Goal: Information Seeking & Learning: Learn about a topic

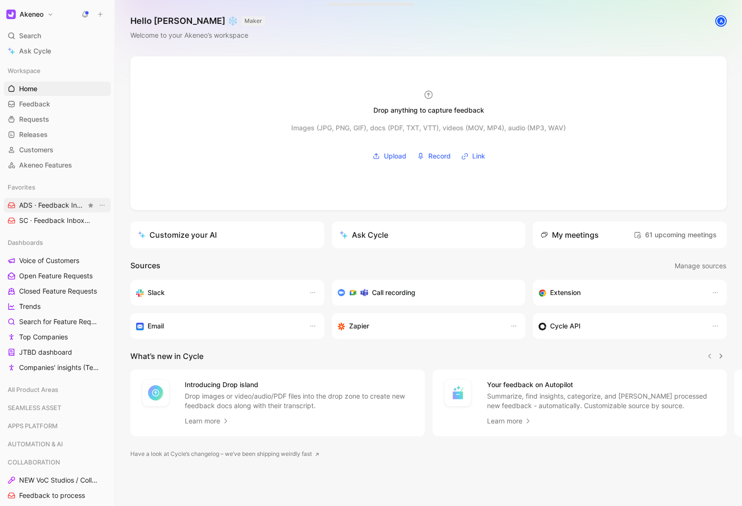
click at [52, 205] on span "ADS · Feedback Inbox DIGITAL SHOWROOM" at bounding box center [52, 205] width 67 height 10
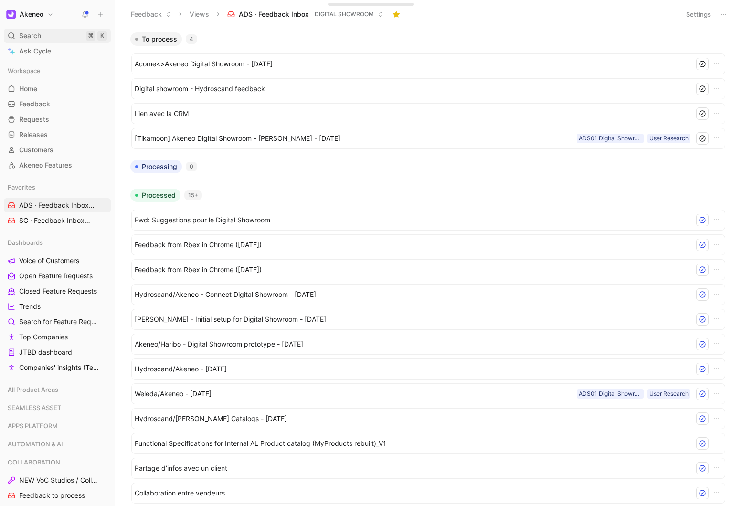
click at [51, 37] on div "Search ⌘ K" at bounding box center [57, 36] width 107 height 14
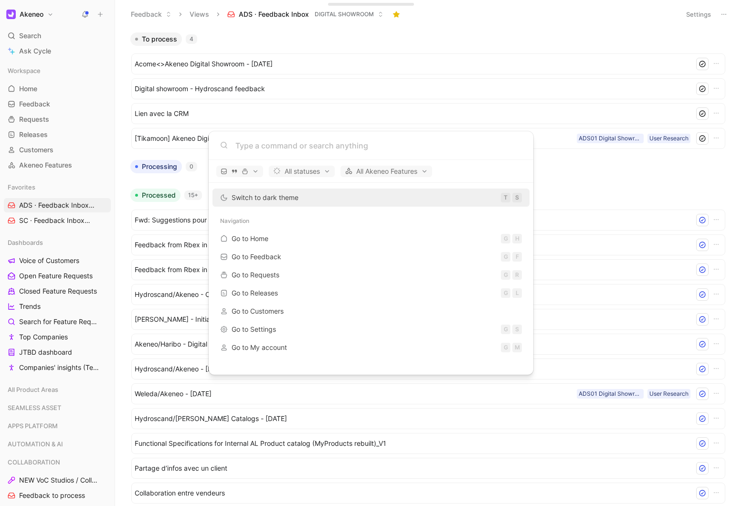
click at [265, 146] on input at bounding box center [378, 145] width 286 height 11
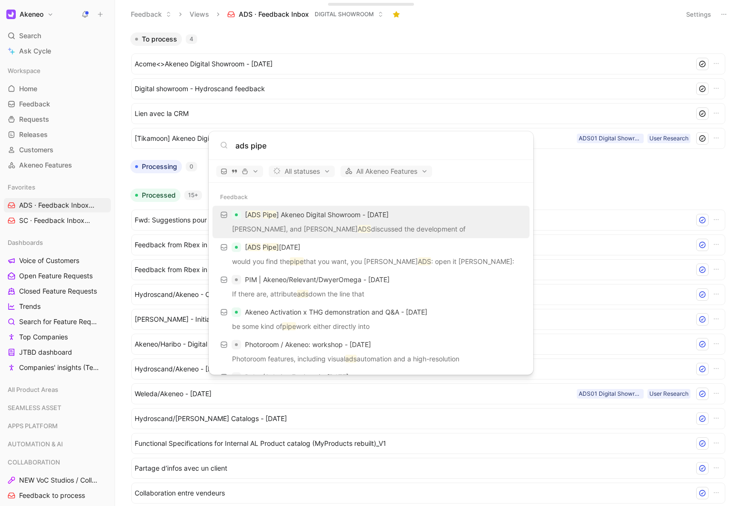
type input "ads pipe"
click at [313, 223] on div "[ ADS Pipe ] Akeneo Digital Showroom - [DATE]" at bounding box center [370, 214] width 311 height 17
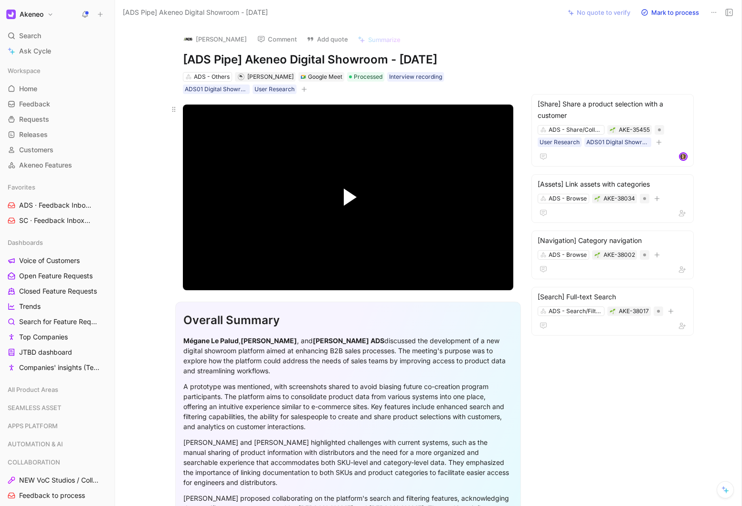
click at [349, 200] on span "Video Player" at bounding box center [350, 197] width 13 height 17
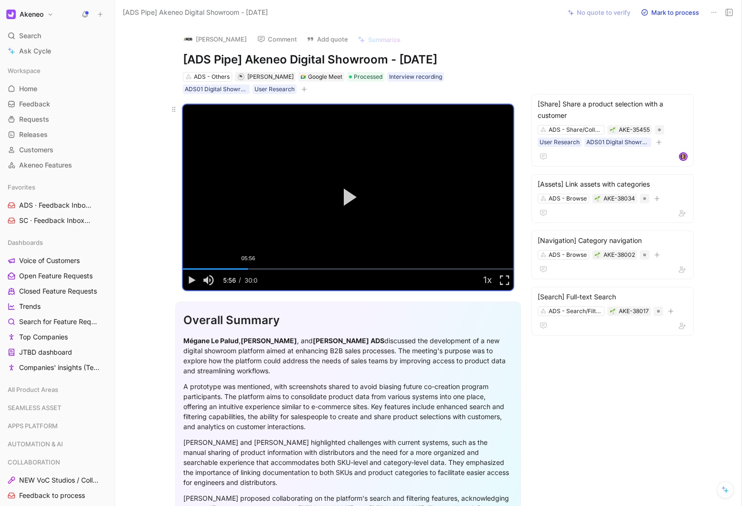
click at [248, 269] on div "05:56" at bounding box center [248, 268] width 0 height 1
click at [269, 269] on div "07:48" at bounding box center [269, 268] width 0 height 1
click at [292, 268] on div "09:55" at bounding box center [292, 268] width 0 height 1
click at [314, 268] on div "11:52" at bounding box center [314, 268] width 0 height 1
click at [338, 268] on div "14:08" at bounding box center [338, 268] width 0 height 1
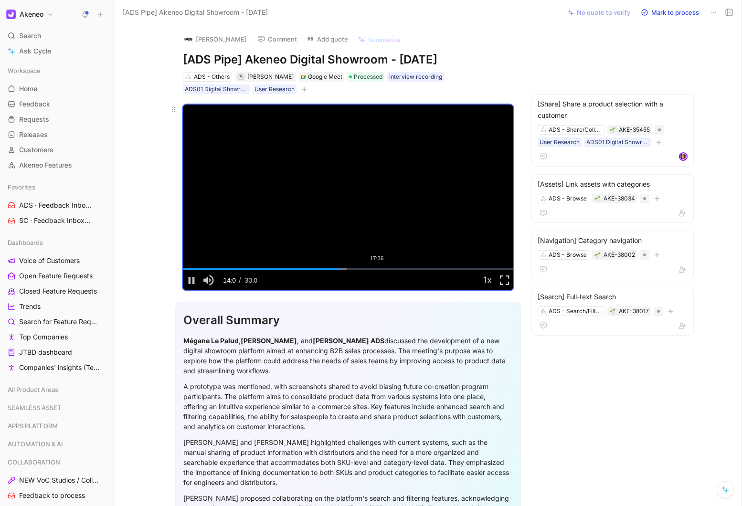
click at [377, 269] on div "17:36" at bounding box center [377, 268] width 0 height 1
click at [412, 269] on div "20:51" at bounding box center [412, 268] width 0 height 1
click at [455, 270] on div "Loaded : 69.65% 24:45 24:45" at bounding box center [348, 268] width 330 height 1
click at [423, 268] on div "Loaded : 83.37% 21:51 21:51" at bounding box center [348, 268] width 330 height 1
click at [471, 268] on div "26:09" at bounding box center [471, 268] width 0 height 1
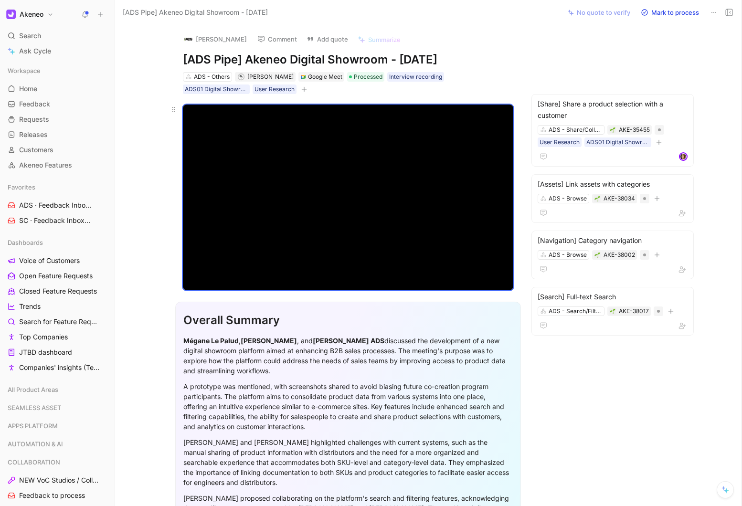
click at [299, 199] on video "Video Player" at bounding box center [348, 198] width 330 height 186
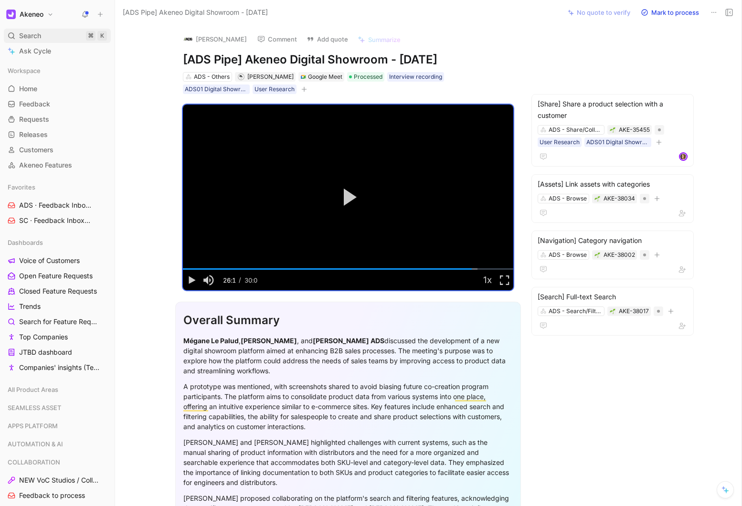
click at [26, 34] on span "Search" at bounding box center [30, 35] width 22 height 11
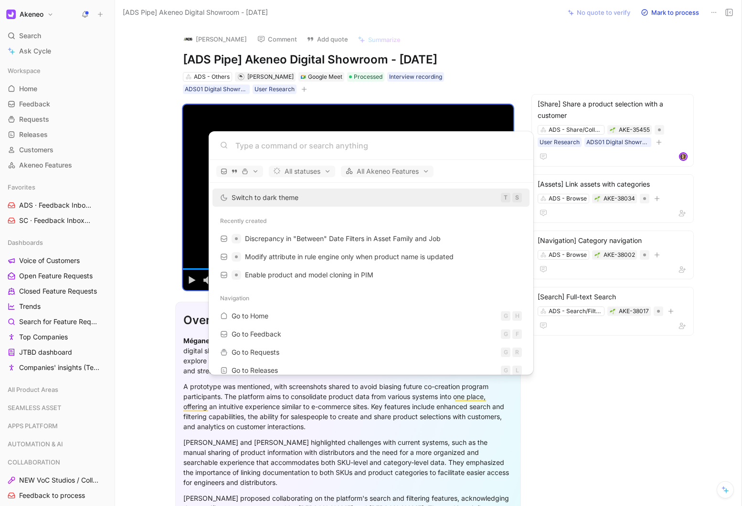
click at [241, 143] on input at bounding box center [378, 145] width 286 height 11
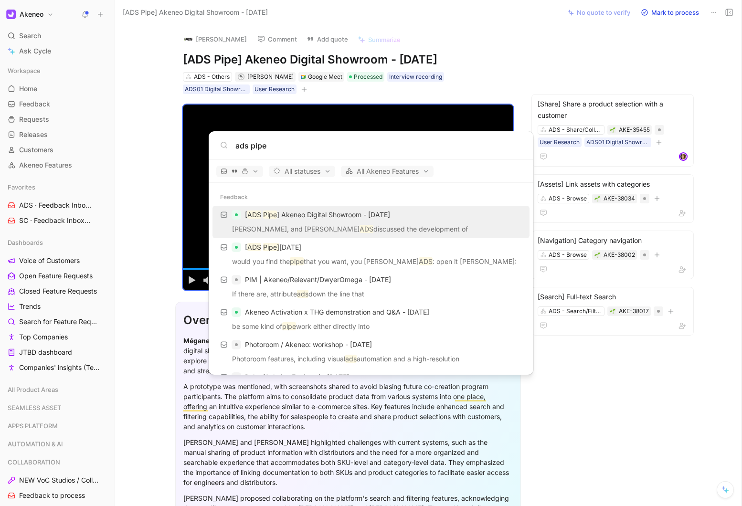
type input "ads pipe"
click at [171, 323] on body "Akeneo Search ⌘ K Ask Cycle Workspace Home G then H Feedback G then F Requests …" at bounding box center [371, 253] width 742 height 506
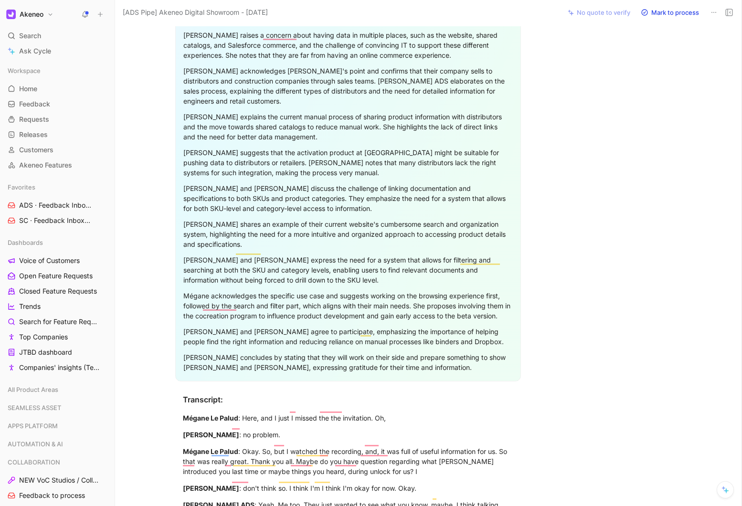
scroll to position [1224, 0]
